Goal: Find specific page/section: Find specific page/section

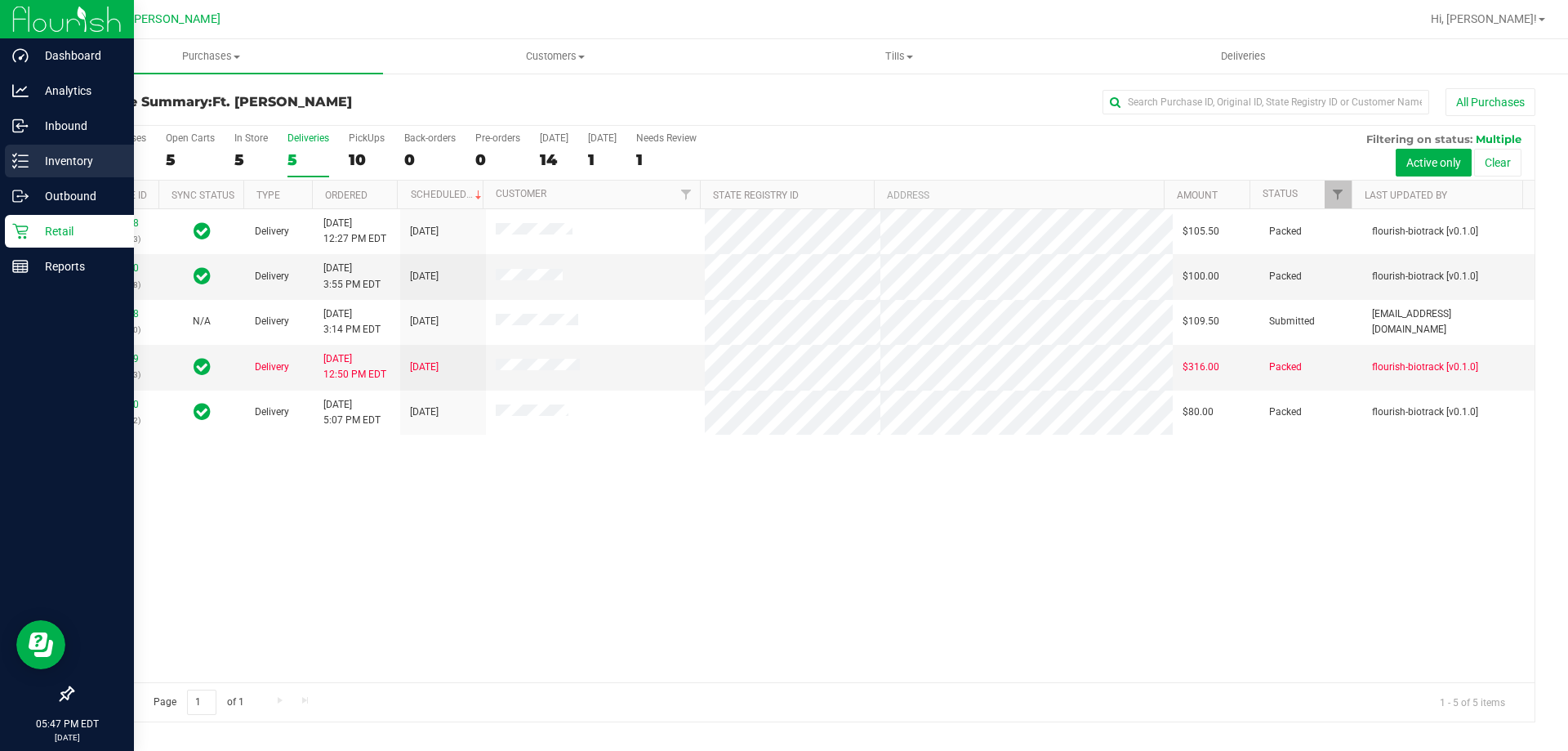
click at [29, 159] on p "Inventory" at bounding box center [77, 161] width 98 height 20
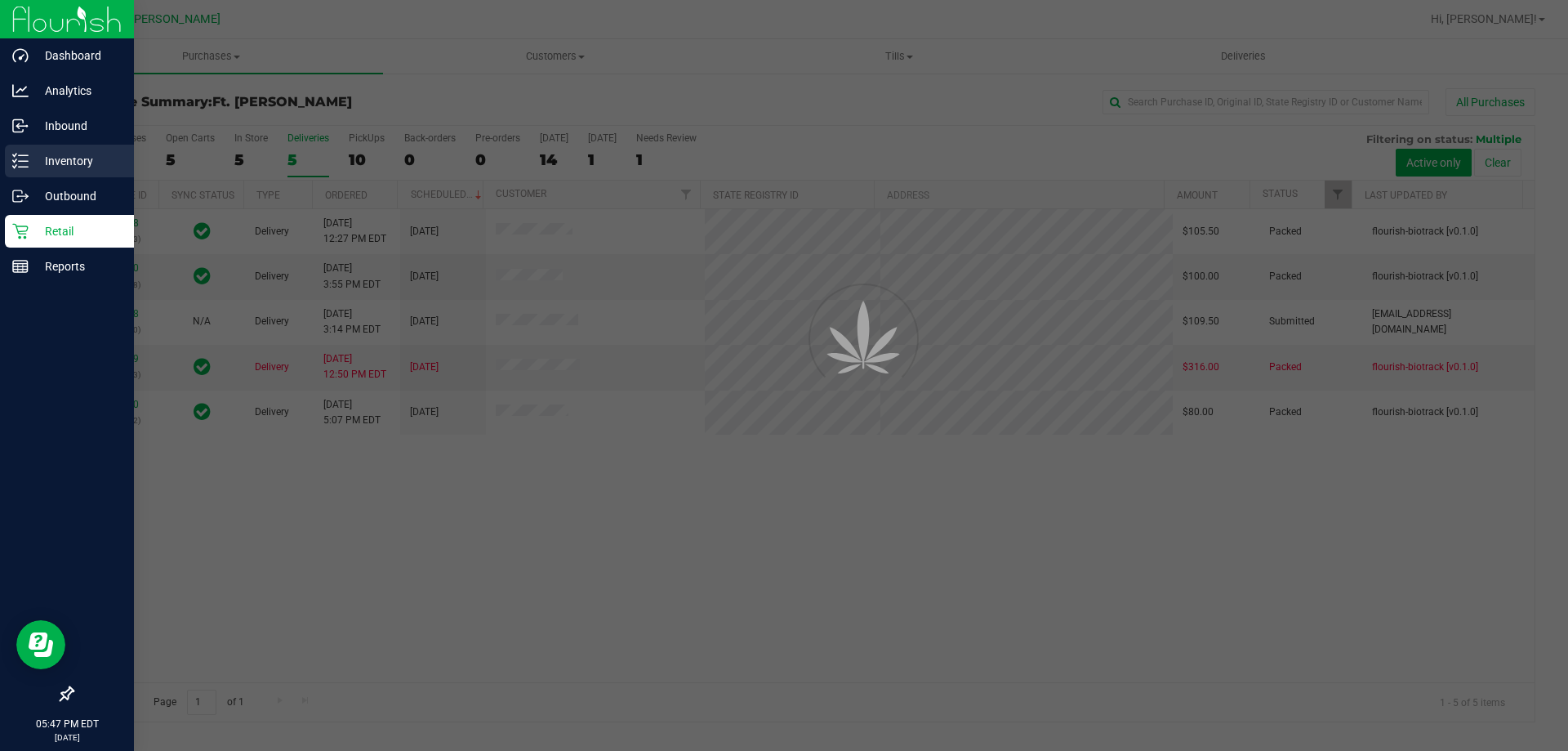
click at [29, 159] on p "Inventory" at bounding box center [77, 161] width 98 height 20
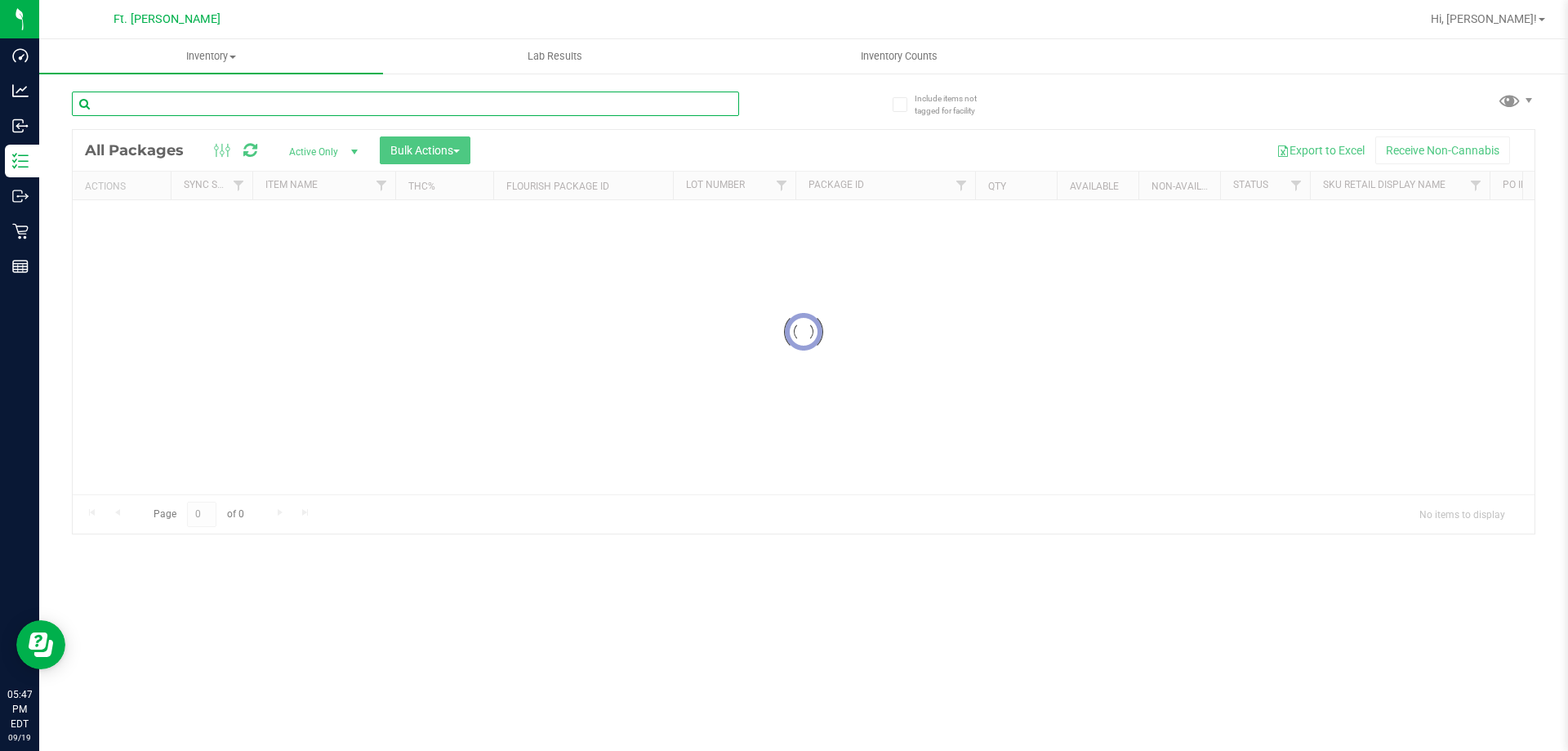
click at [379, 113] on input "text" at bounding box center [405, 103] width 667 height 24
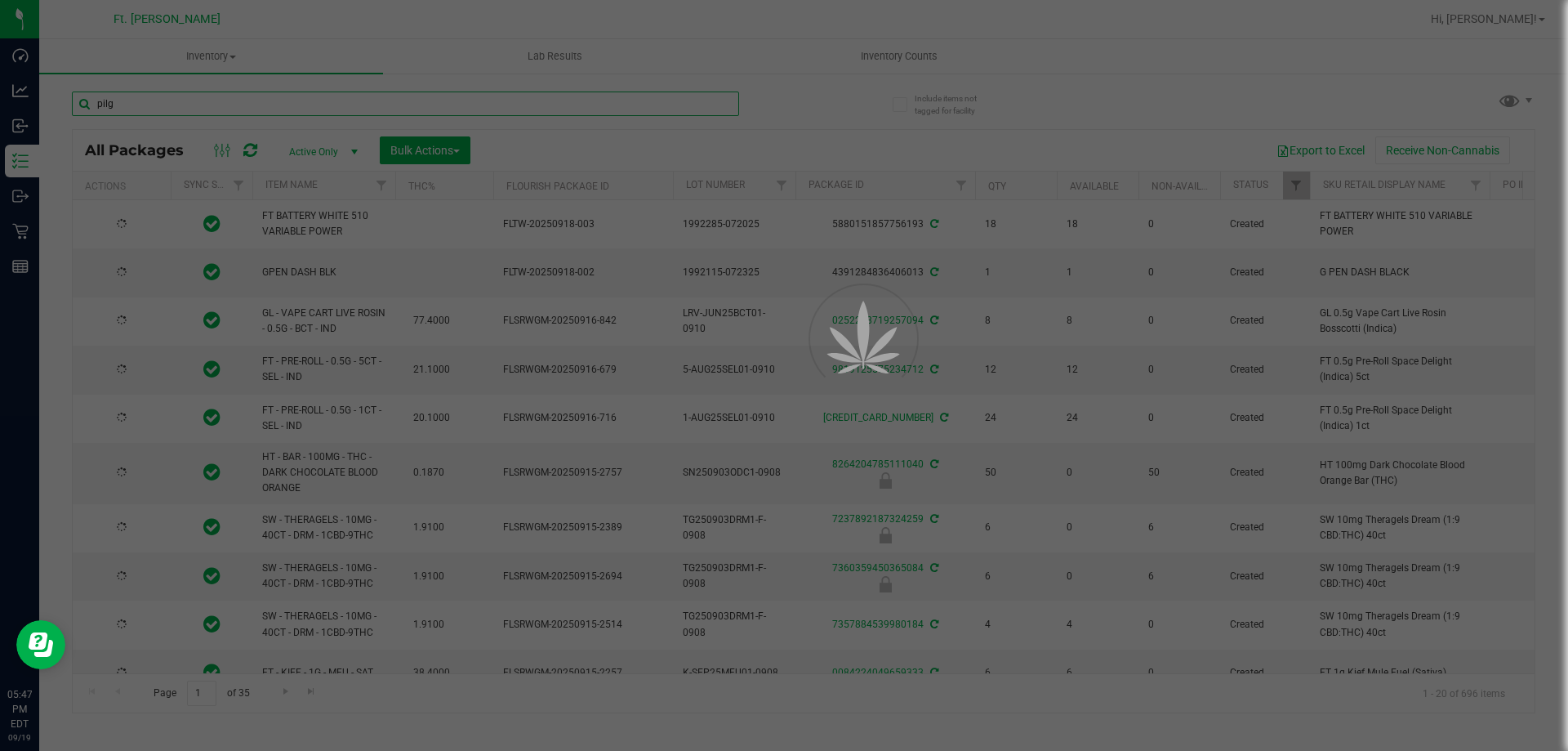
type input "pilg"
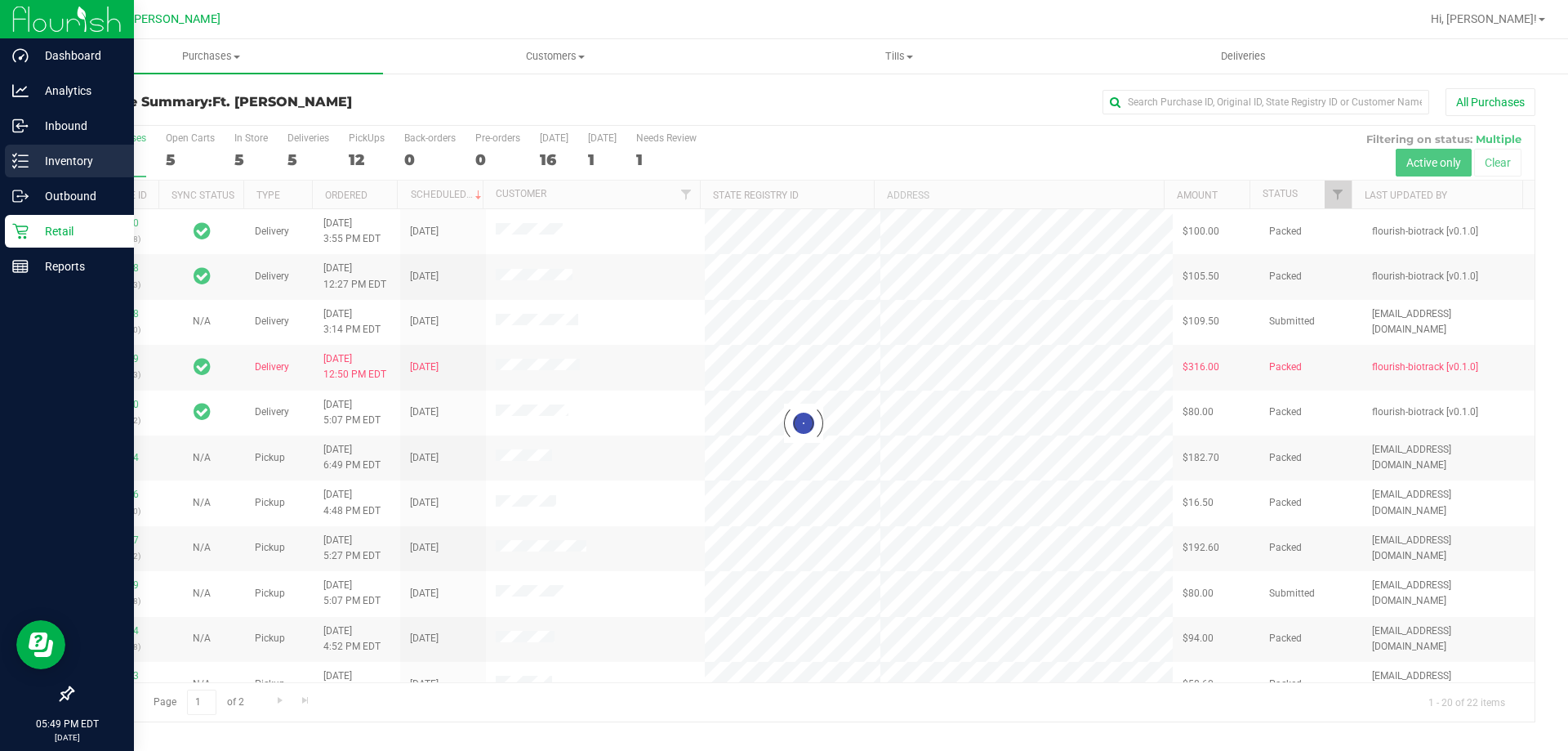
click at [49, 158] on p "Inventory" at bounding box center [77, 161] width 98 height 20
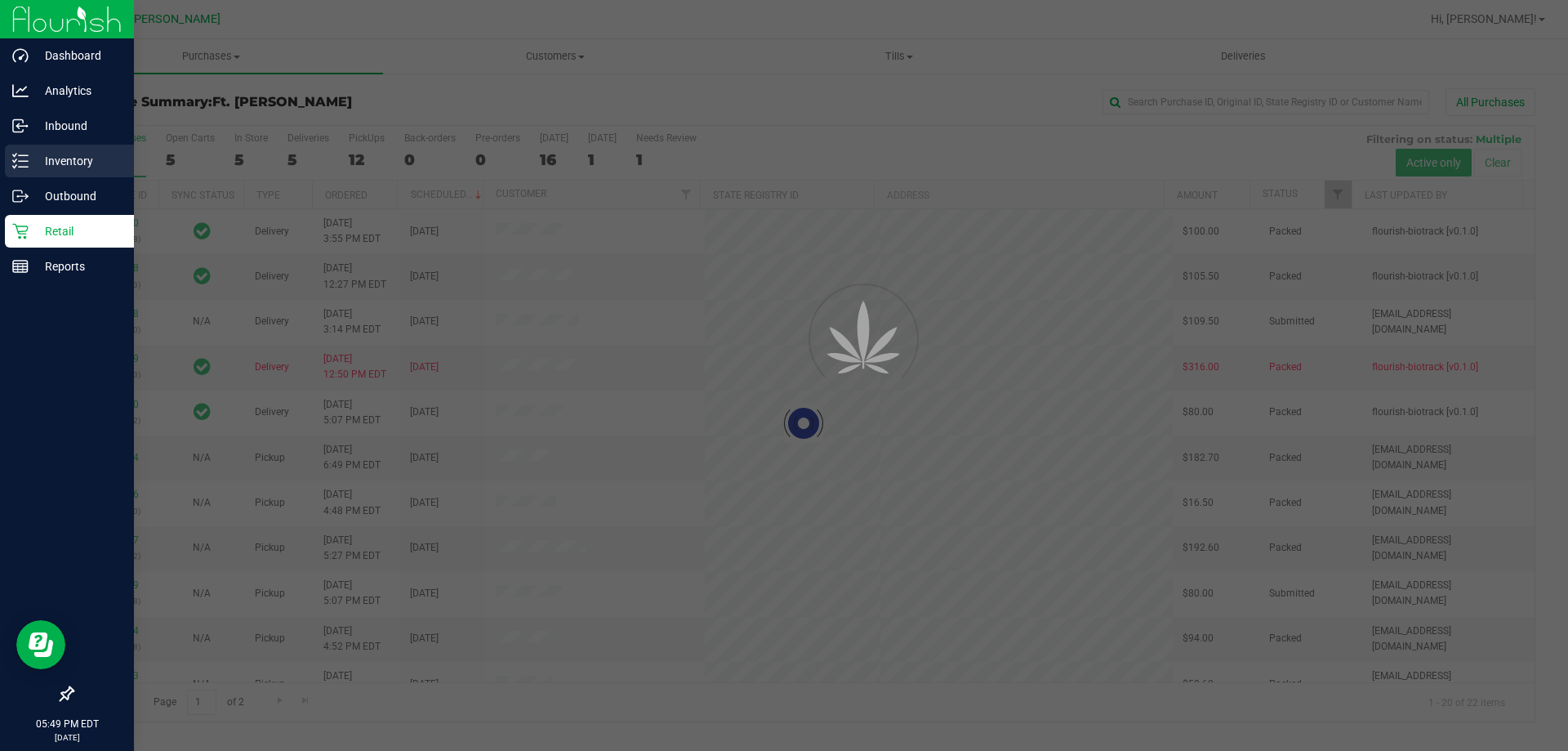
click at [49, 158] on p "Inventory" at bounding box center [77, 161] width 98 height 20
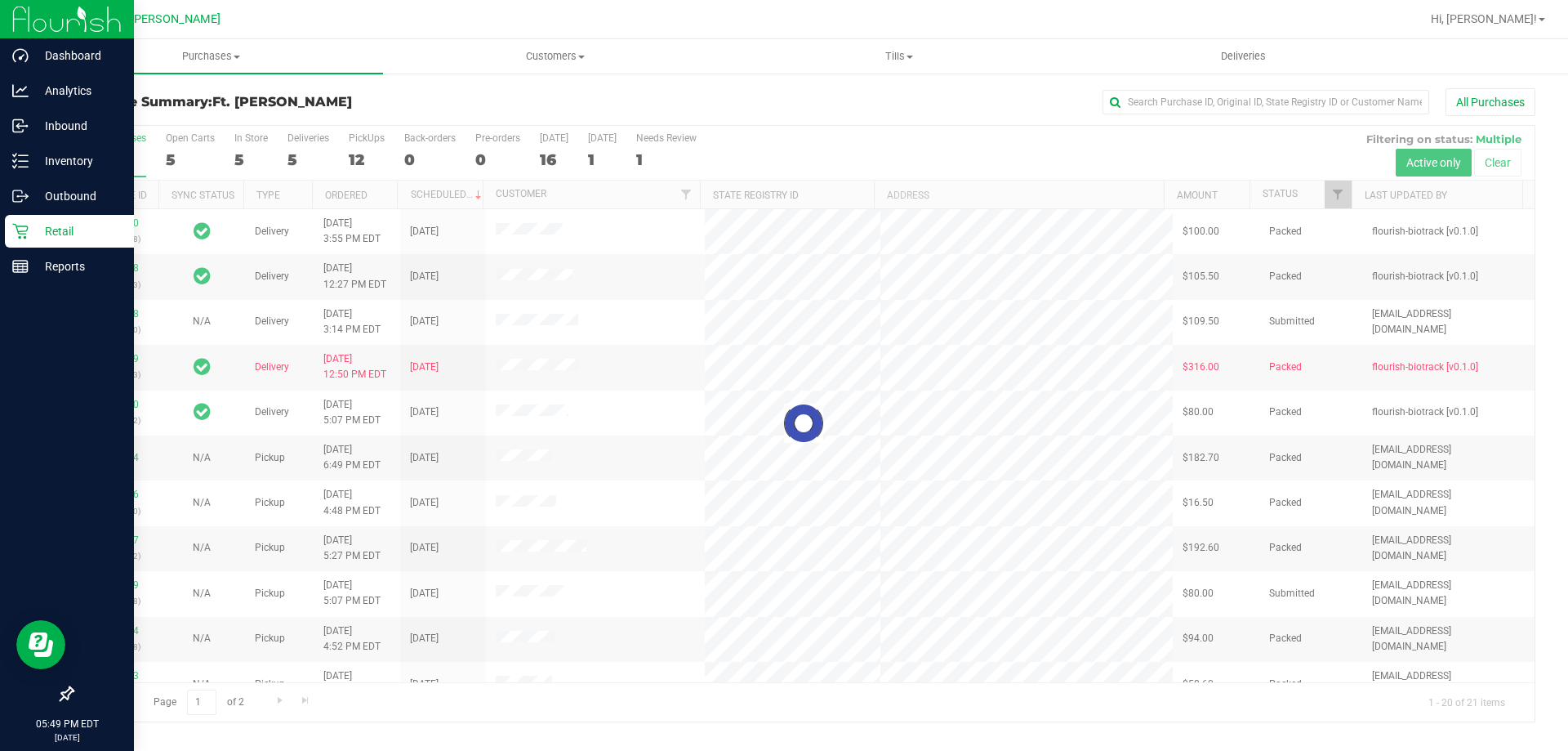
click at [256, 105] on span "Ft. [PERSON_NAME]" at bounding box center [281, 101] width 139 height 15
click at [37, 158] on p "Inventory" at bounding box center [77, 161] width 98 height 20
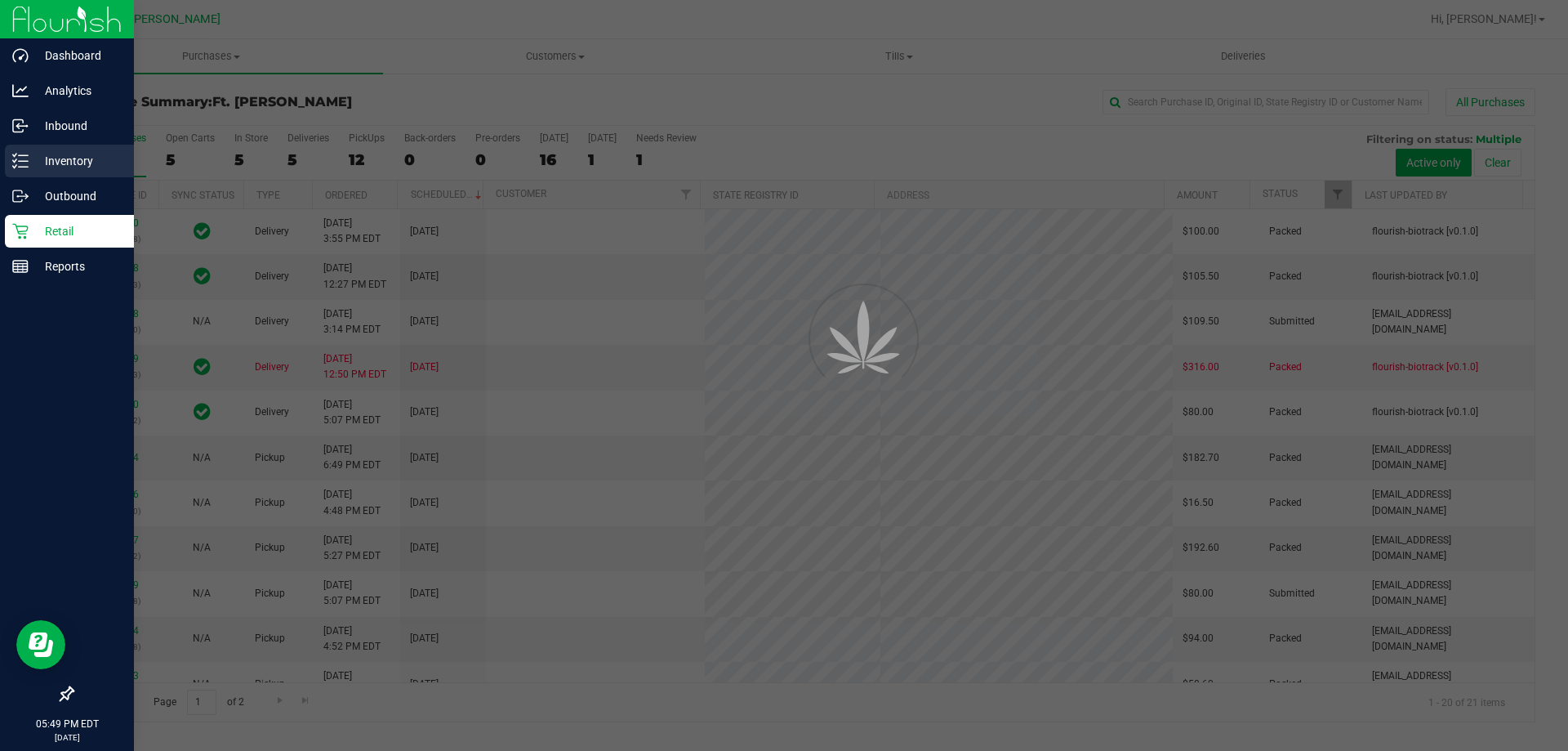
click at [37, 158] on p "Inventory" at bounding box center [77, 161] width 98 height 20
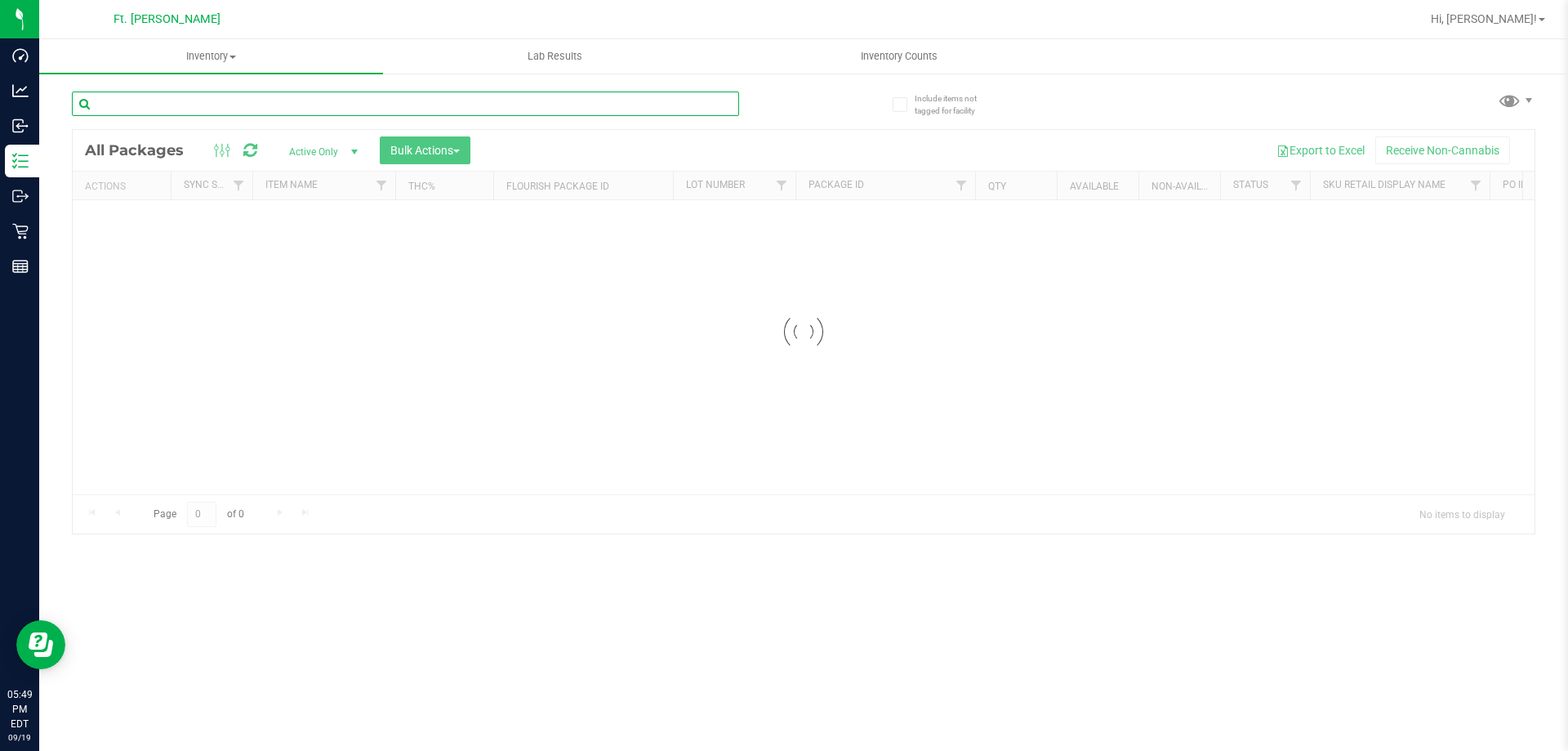
click at [193, 100] on input "text" at bounding box center [405, 103] width 667 height 24
type input "l"
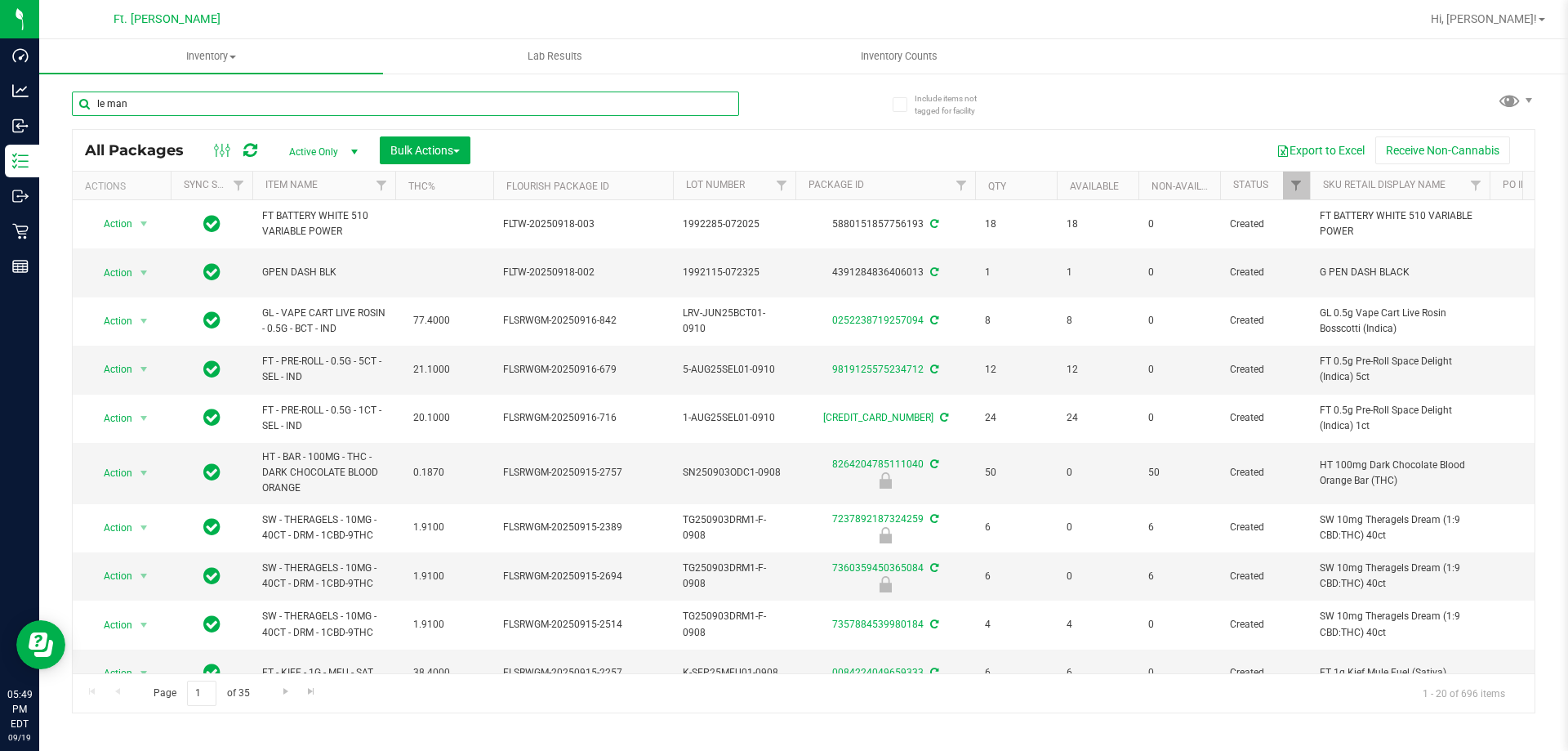
type input "le man"
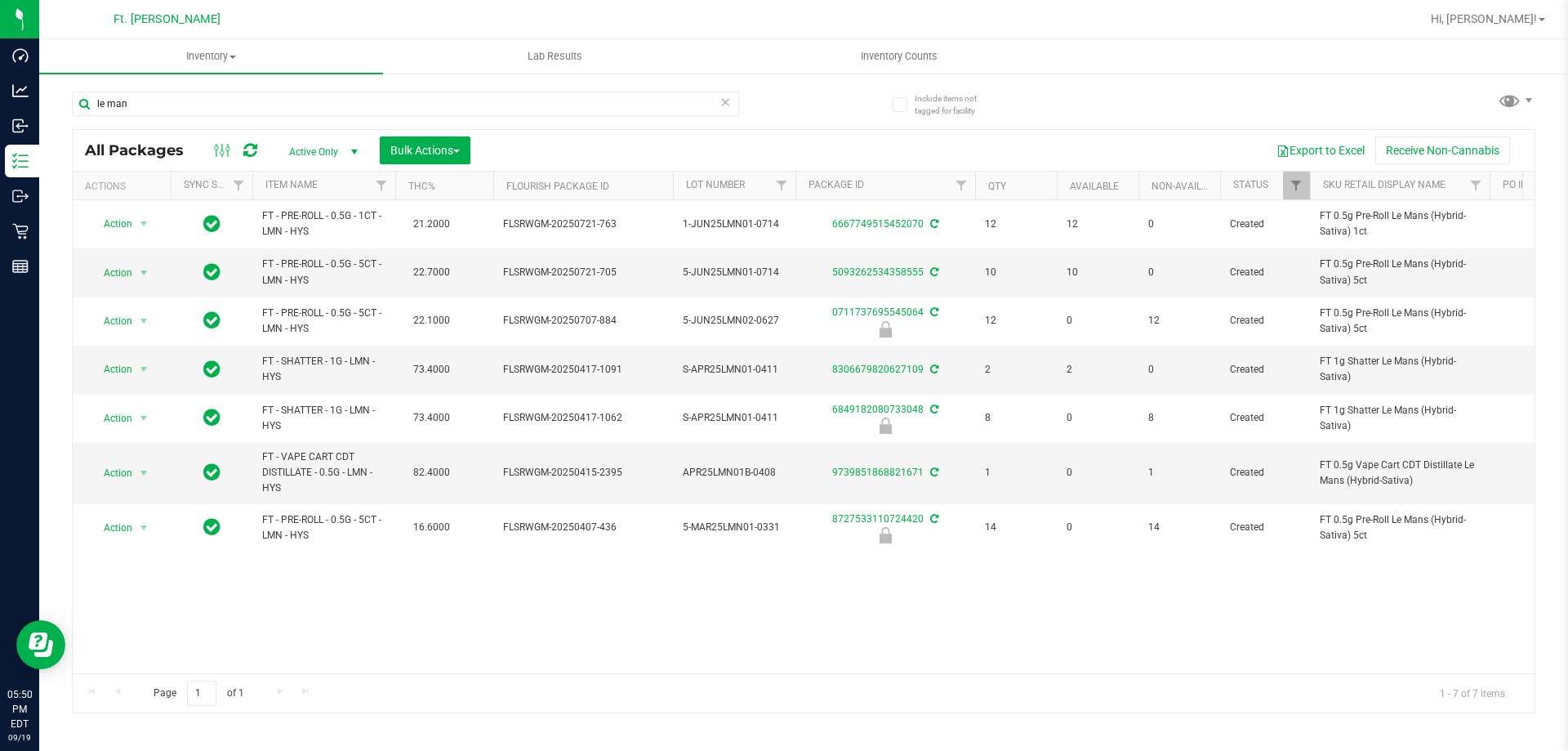
click at [521, 612] on div "Action Action Adjust qty Create package Edit attributes Global inventory Locate…" at bounding box center [804, 437] width 1462 height 473
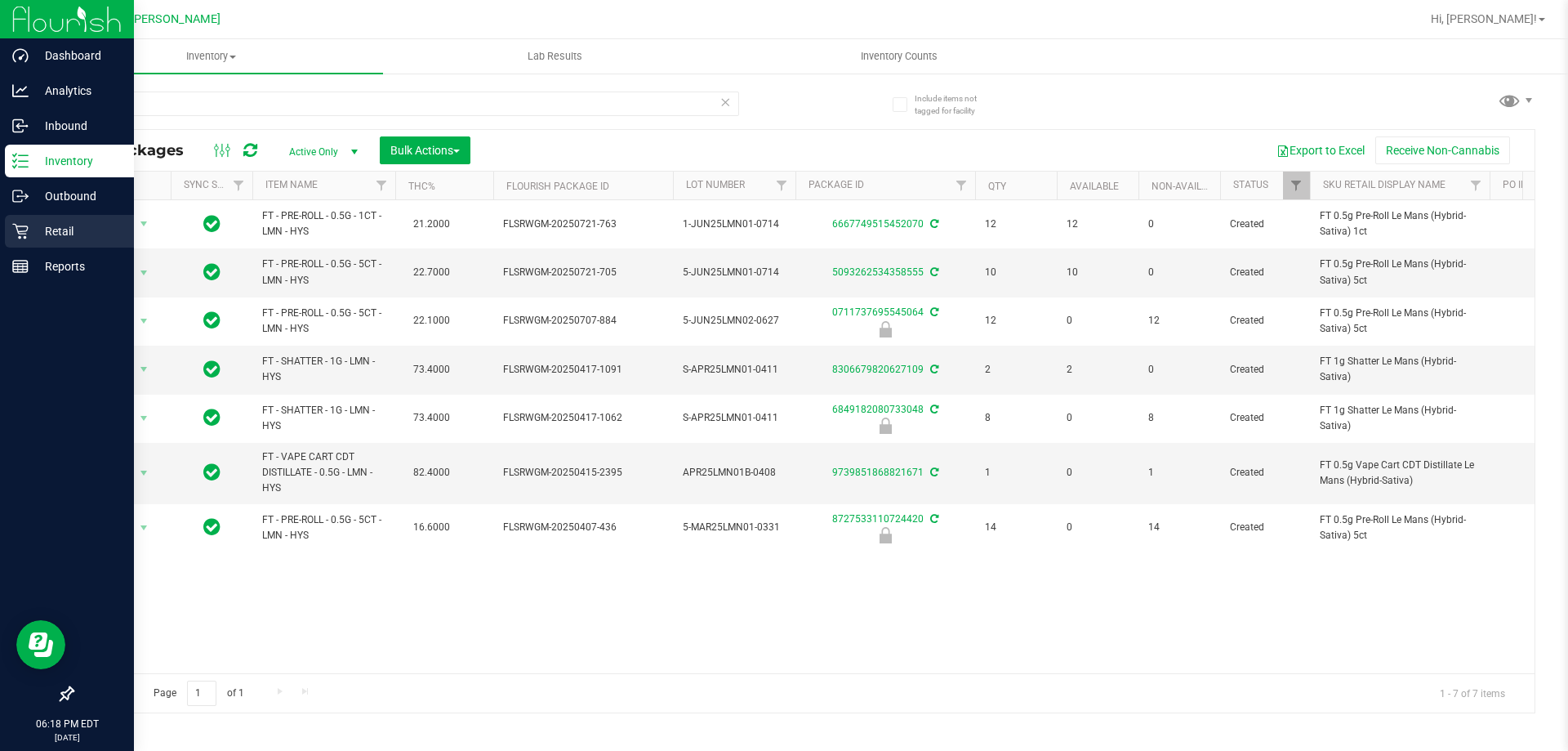
click at [20, 228] on icon at bounding box center [21, 231] width 16 height 16
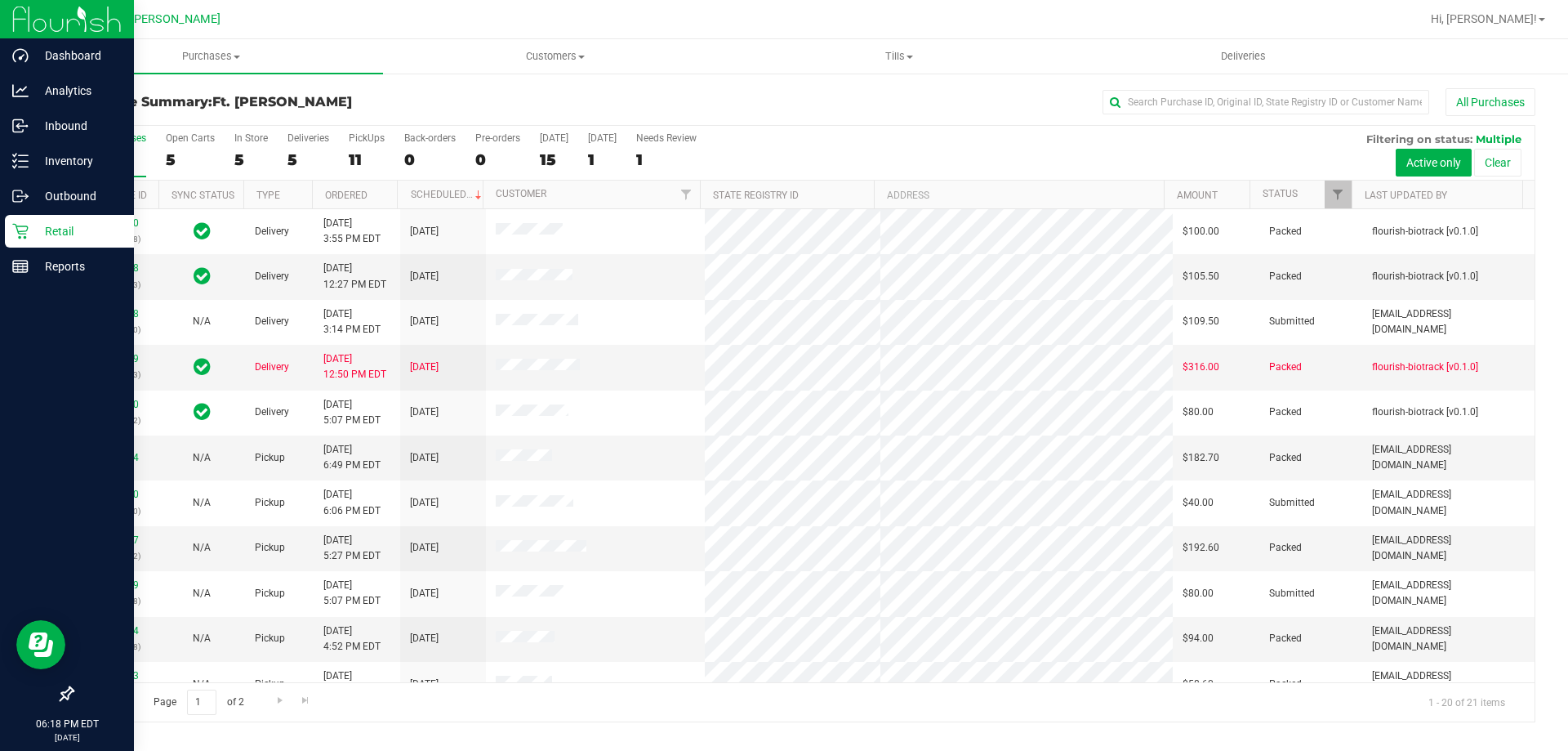
click at [335, 143] on div "All Purchases 21 Open Carts 5 In Store 5 Deliveries 5 PickUps 11 Back-orders 0 …" at bounding box center [804, 153] width 1462 height 55
click at [355, 148] on label "PickUps 11" at bounding box center [367, 155] width 36 height 45
click at [0, 0] on input "PickUps 11" at bounding box center [0, 0] width 0 height 0
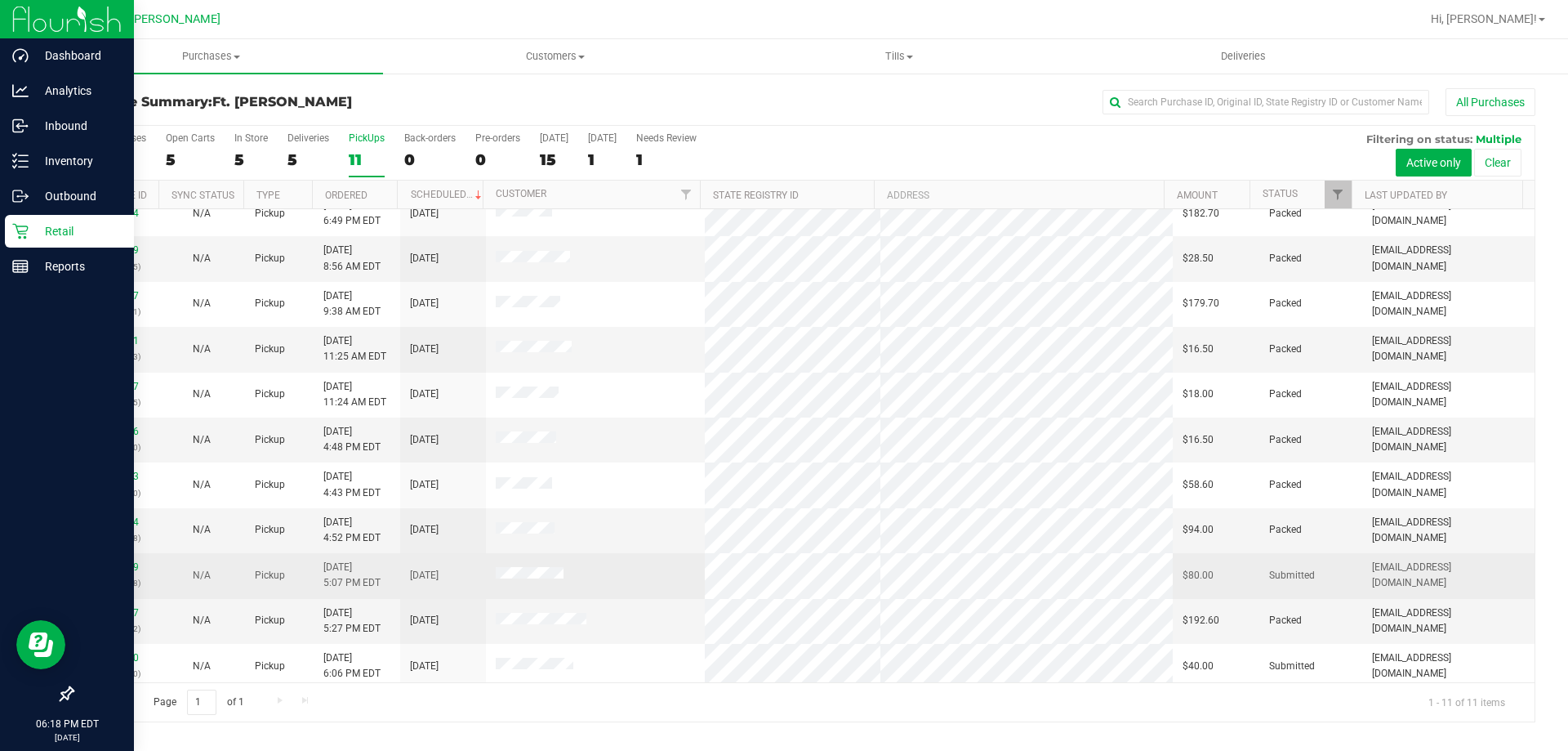
scroll to position [23, 0]
click at [110, 567] on link "11976239" at bounding box center [116, 561] width 46 height 12
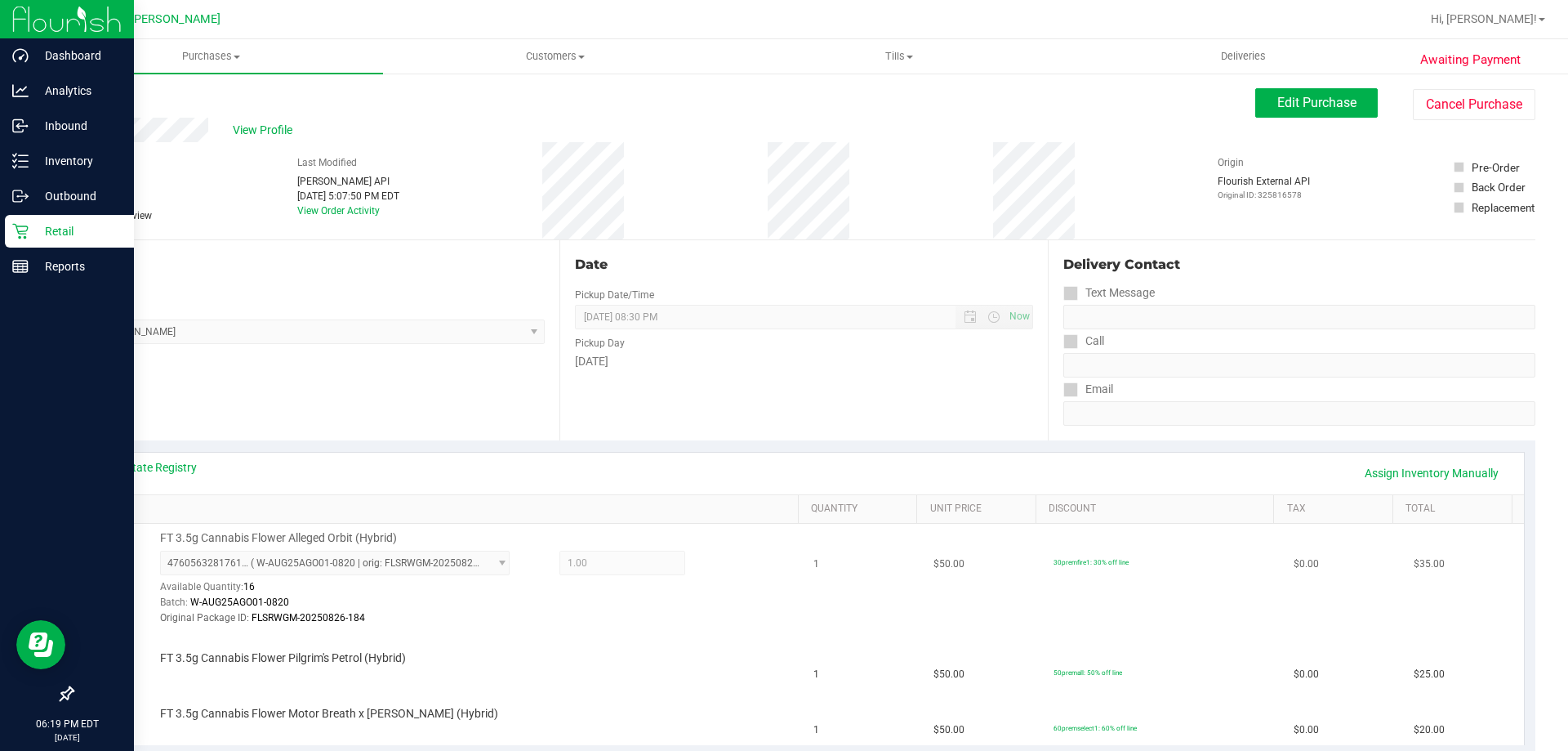
scroll to position [82, 0]
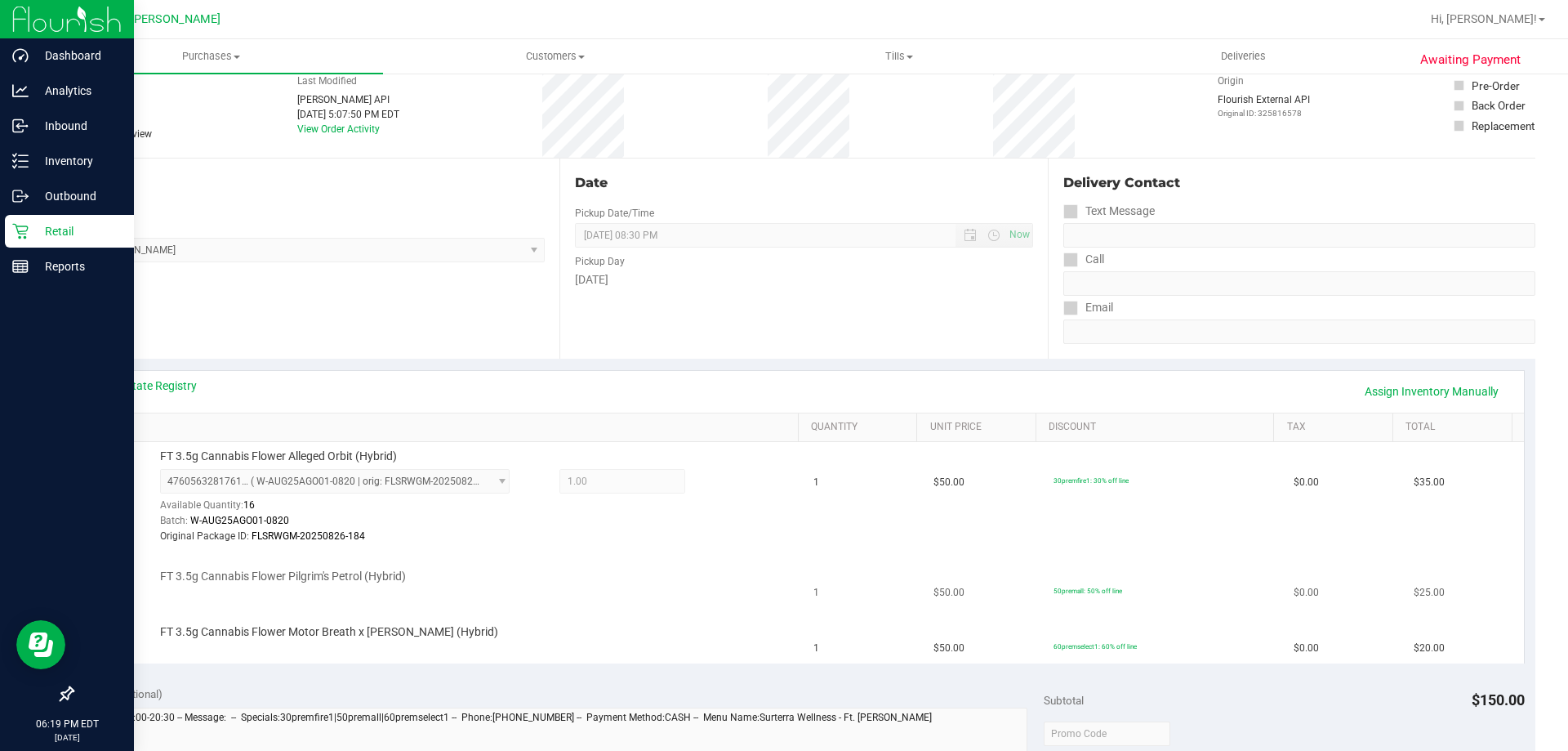
click at [615, 553] on td "FT 3.5g Cannabis Flower Pilgrim's Petrol (Hybrid)" at bounding box center [444, 580] width 720 height 56
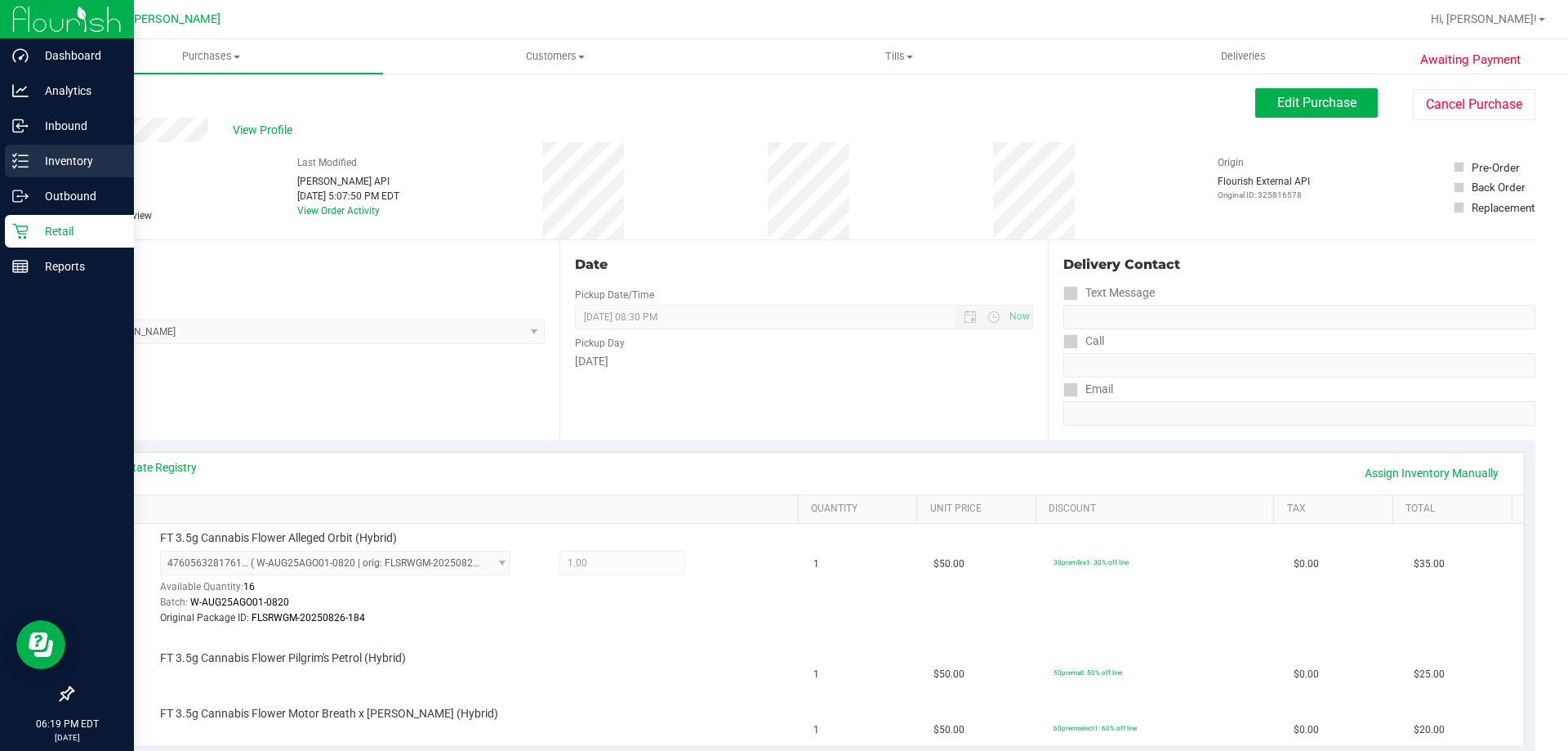
click at [53, 162] on p "Inventory" at bounding box center [77, 161] width 98 height 20
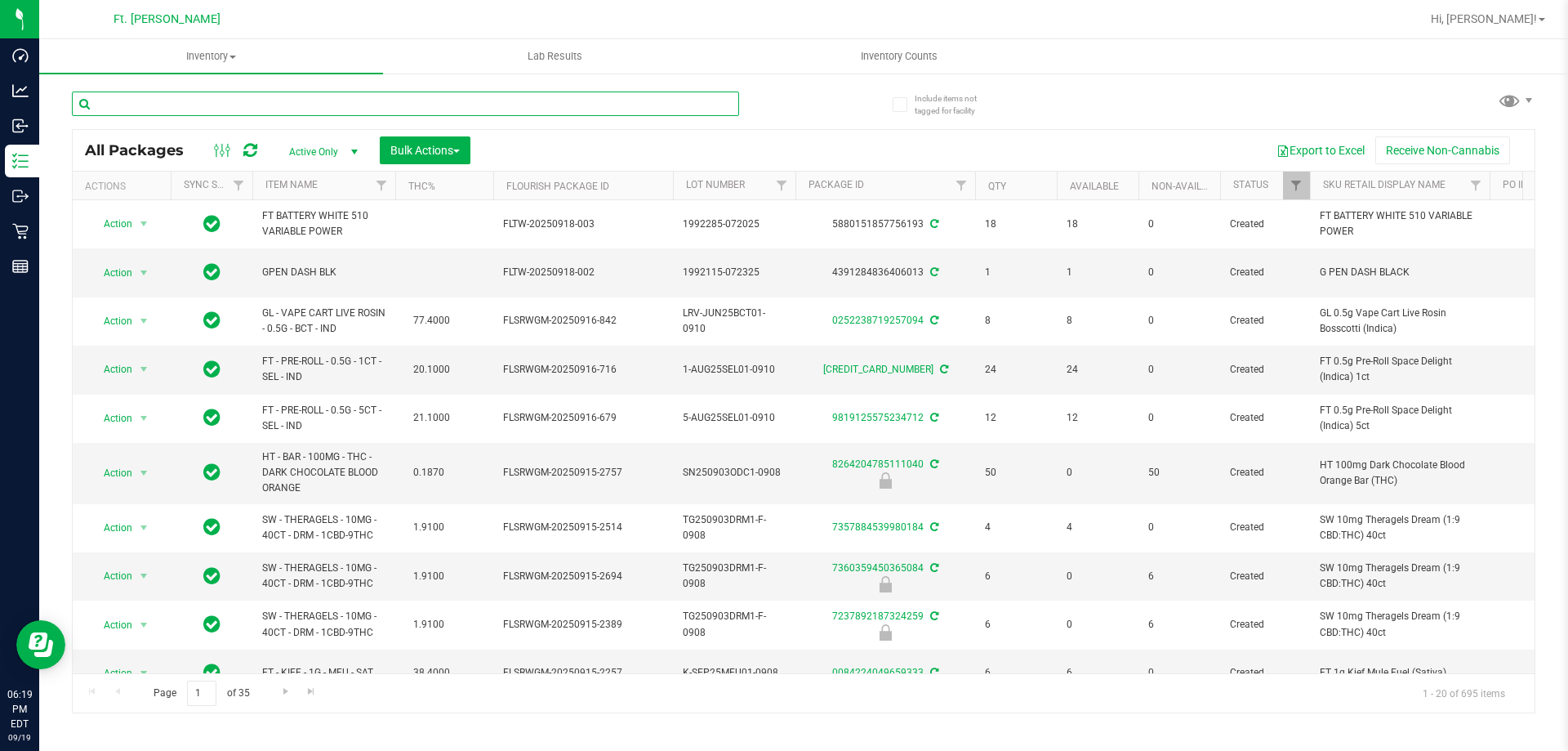
click at [241, 94] on input "text" at bounding box center [405, 103] width 667 height 24
type input "y"
type input "hemi"
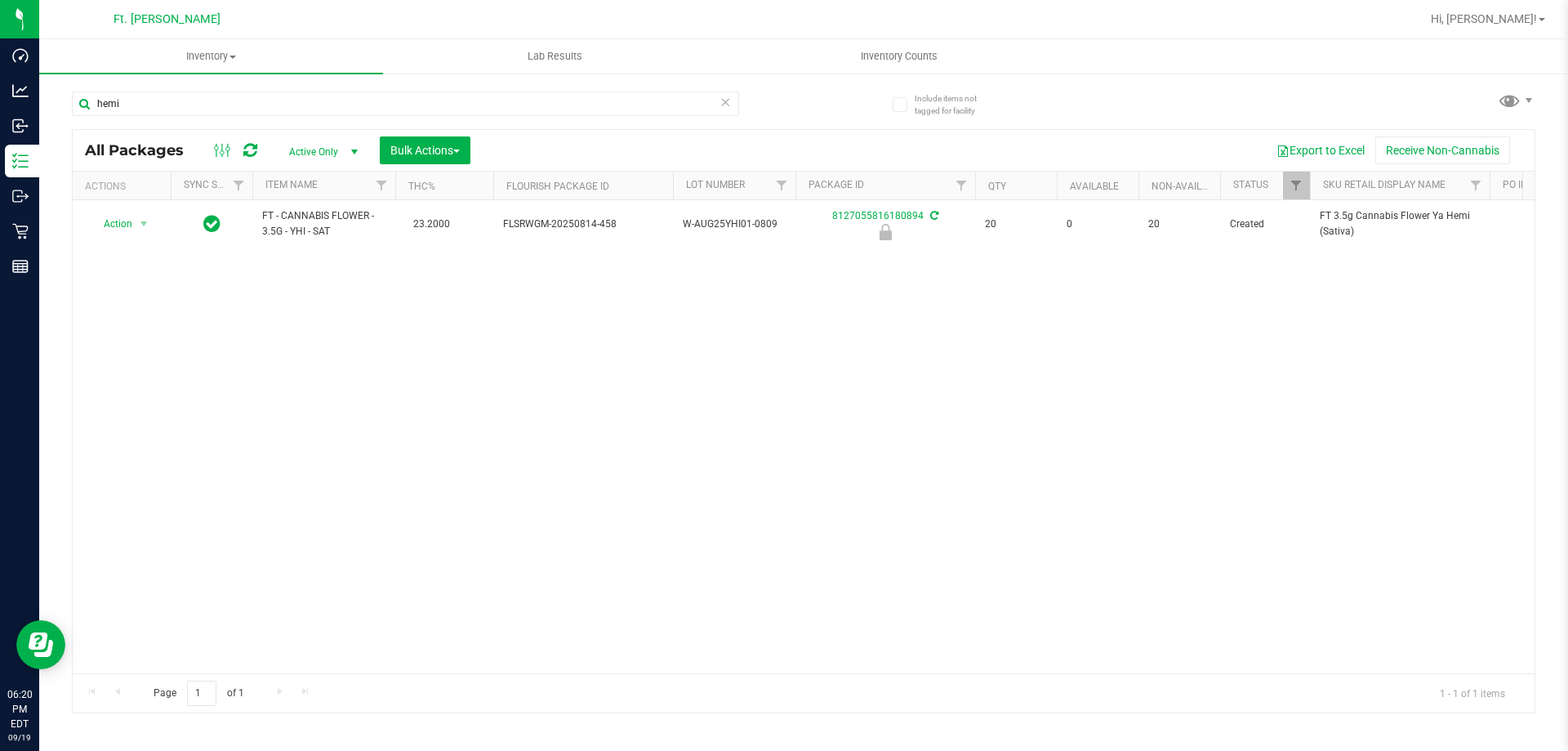
click at [342, 362] on div "Action Action Edit attributes Global inventory Locate package Package audit log…" at bounding box center [804, 437] width 1462 height 473
click at [354, 362] on div "Action Action Edit attributes Global inventory Locate package Package audit log…" at bounding box center [804, 437] width 1462 height 473
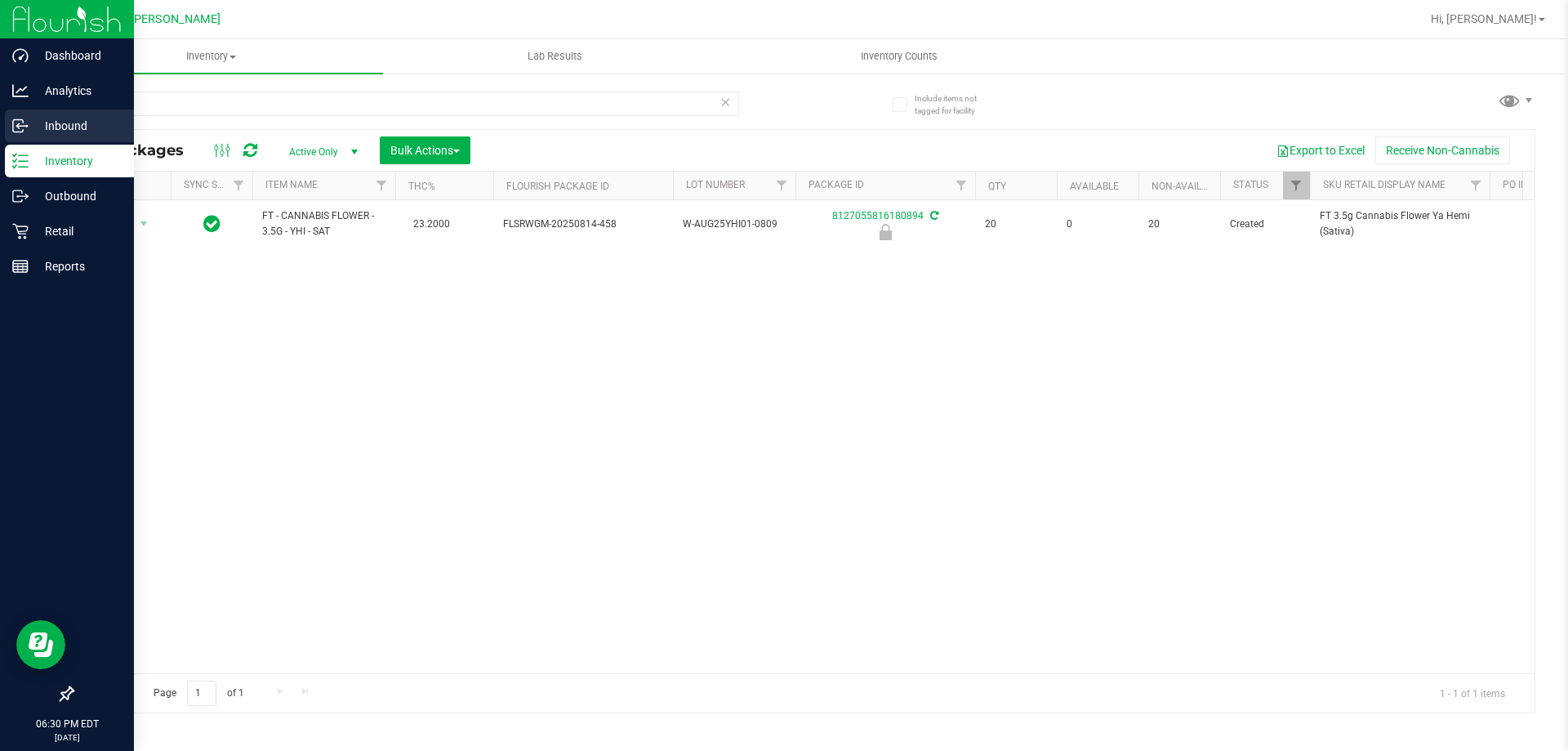
click at [63, 130] on p "Inbound" at bounding box center [77, 126] width 98 height 20
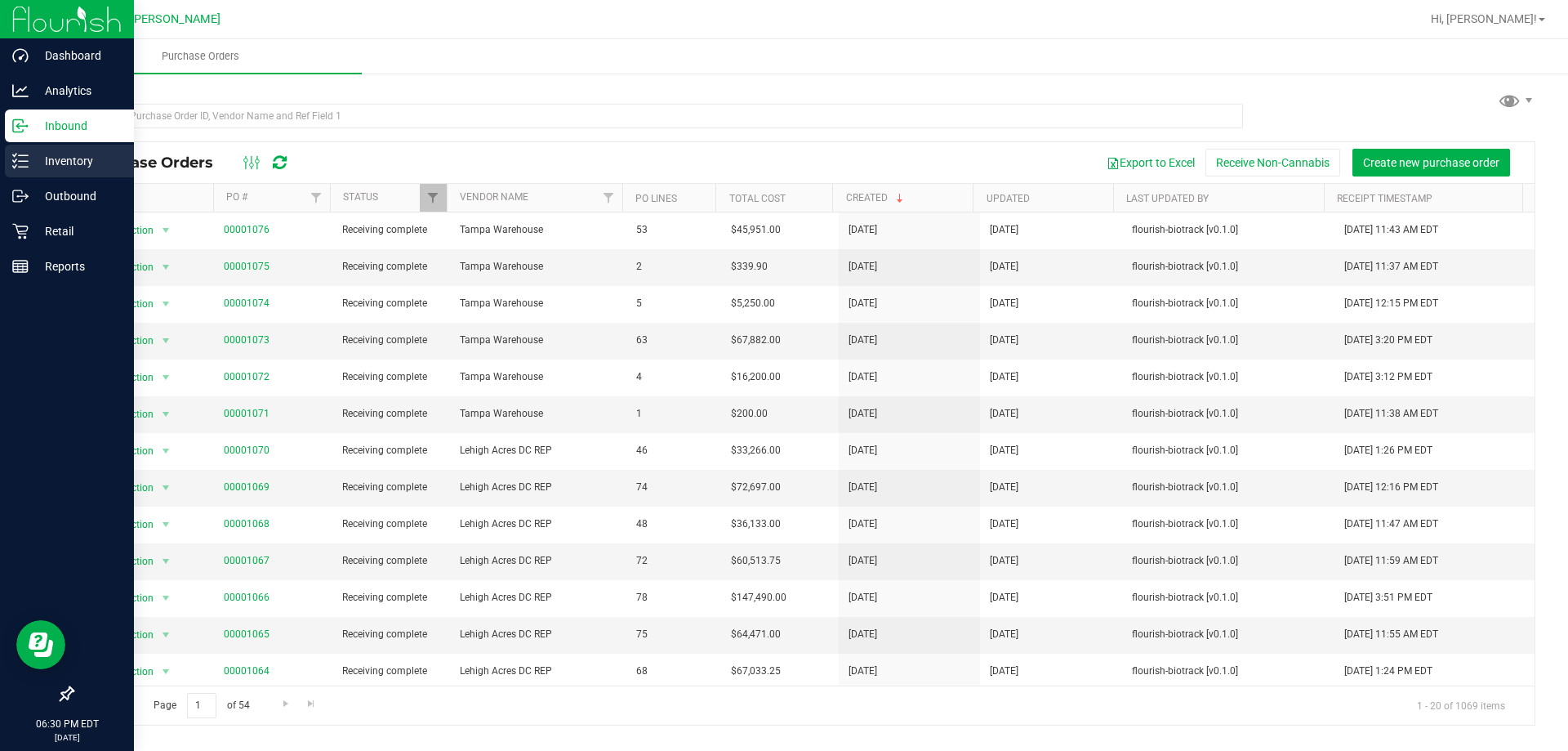
click at [64, 152] on p "Inventory" at bounding box center [77, 161] width 98 height 20
